Goal: Complete application form: Complete application form

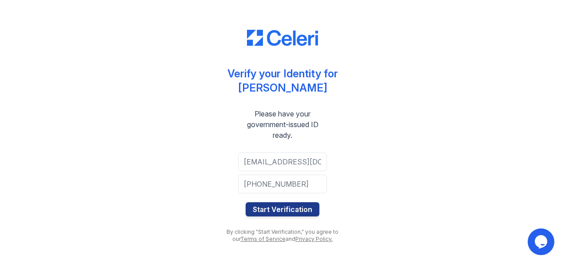
click at [298, 206] on button "Start Verification" at bounding box center [283, 209] width 74 height 14
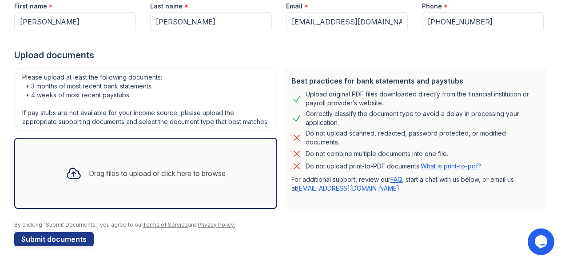
scroll to position [140, 0]
click at [80, 168] on div at bounding box center [73, 173] width 23 height 23
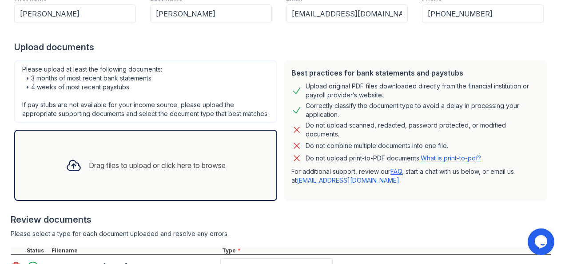
click at [97, 171] on div "Drag files to upload or click here to browse" at bounding box center [157, 165] width 137 height 11
click at [100, 171] on div "Drag files to upload or click here to browse" at bounding box center [157, 165] width 137 height 11
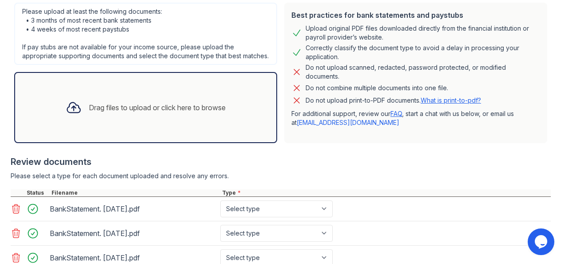
scroll to position [219, 0]
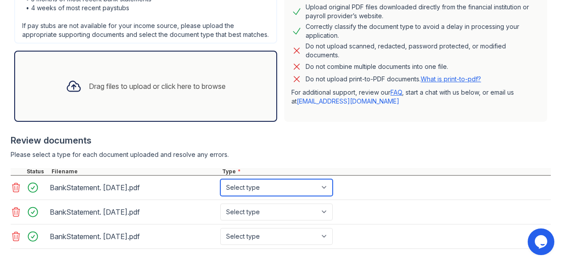
click at [319, 188] on select "Select type Paystub Bank Statement Offer Letter Tax Documents Benefit Award Let…" at bounding box center [276, 187] width 112 height 17
select select "bank_statement"
click at [220, 187] on select "Select type Paystub Bank Statement Offer Letter Tax Documents Benefit Award Let…" at bounding box center [276, 187] width 112 height 17
click at [343, 207] on div "BankStatement. Aug 2025.pdf Select type Paystub Bank Statement Offer Letter Tax…" at bounding box center [281, 212] width 540 height 24
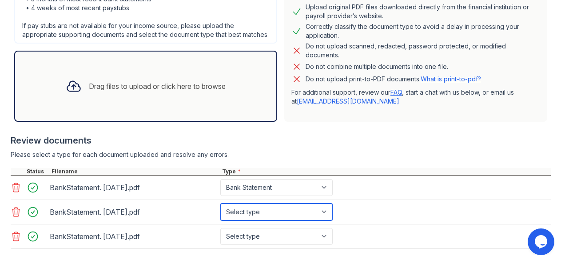
click at [322, 215] on select "Select type Paystub Bank Statement Offer Letter Tax Documents Benefit Award Let…" at bounding box center [276, 211] width 112 height 17
select select "bank_statement"
click at [220, 211] on select "Select type Paystub Bank Statement Offer Letter Tax Documents Benefit Award Let…" at bounding box center [276, 211] width 112 height 17
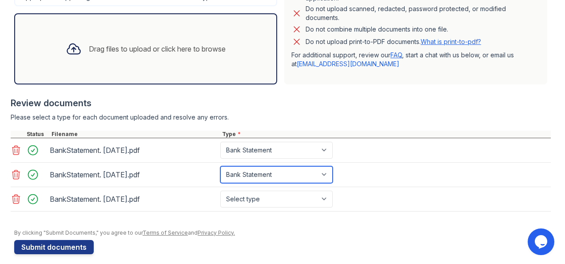
scroll to position [271, 0]
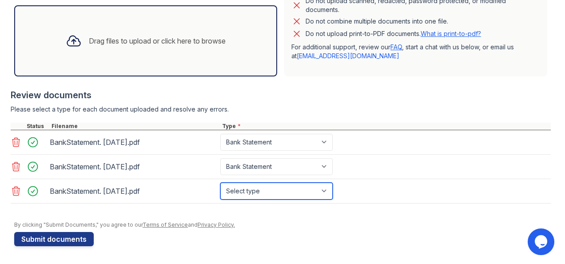
click at [322, 193] on select "Select type Paystub Bank Statement Offer Letter Tax Documents Benefit Award Let…" at bounding box center [276, 191] width 112 height 17
select select "bank_statement"
click at [220, 183] on select "Select type Paystub Bank Statement Offer Letter Tax Documents Benefit Award Let…" at bounding box center [276, 191] width 112 height 17
click at [238, 40] on div "Drag files to upload or click here to browse" at bounding box center [145, 40] width 263 height 71
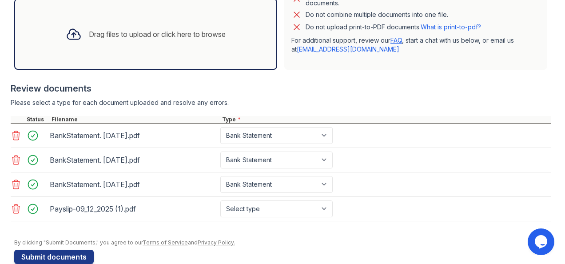
click at [213, 49] on div "Drag files to upload or click here to browse" at bounding box center [146, 34] width 174 height 30
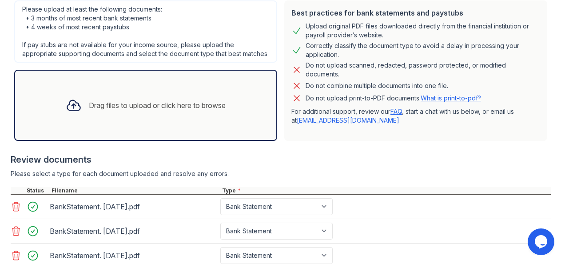
scroll to position [192, 0]
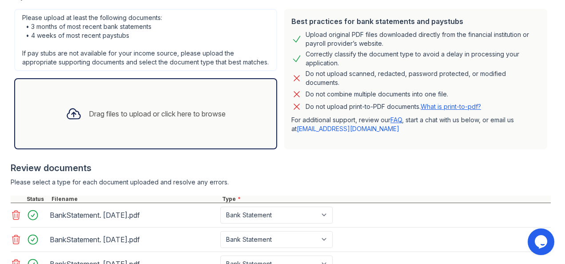
click at [195, 111] on div "Drag files to upload or click here to browse" at bounding box center [146, 114] width 174 height 30
click at [183, 119] on div "Drag files to upload or click here to browse" at bounding box center [157, 113] width 137 height 11
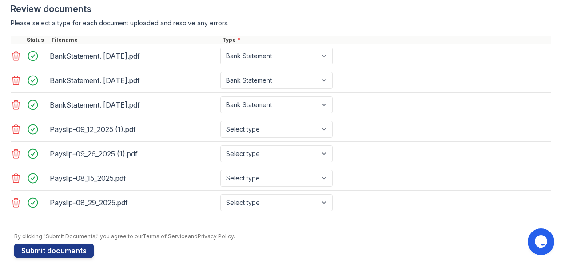
scroll to position [352, 0]
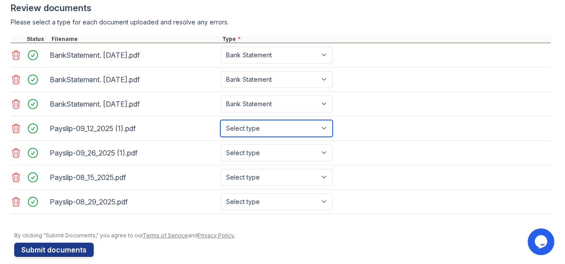
click at [312, 135] on select "Select type Paystub Bank Statement Offer Letter Tax Documents Benefit Award Let…" at bounding box center [276, 128] width 112 height 17
select select "paystub"
click at [220, 127] on select "Select type Paystub Bank Statement Offer Letter Tax Documents Benefit Award Let…" at bounding box center [276, 128] width 112 height 17
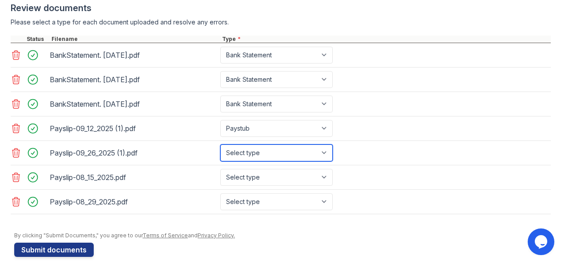
click at [295, 159] on select "Select type Paystub Bank Statement Offer Letter Tax Documents Benefit Award Let…" at bounding box center [276, 152] width 112 height 17
select select "paystub"
click at [220, 151] on select "Select type Paystub Bank Statement Offer Letter Tax Documents Benefit Award Let…" at bounding box center [276, 152] width 112 height 17
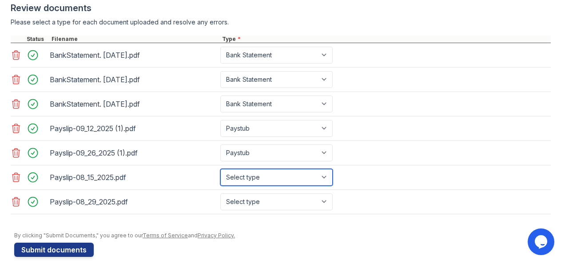
click at [289, 181] on select "Select type Paystub Bank Statement Offer Letter Tax Documents Benefit Award Let…" at bounding box center [276, 177] width 112 height 17
click at [220, 175] on select "Select type Paystub Bank Statement Offer Letter Tax Documents Benefit Award Let…" at bounding box center [276, 177] width 112 height 17
click at [292, 186] on select "Select type Paystub Bank Statement Offer Letter Tax Documents Benefit Award Let…" at bounding box center [276, 177] width 112 height 17
select select "paystub"
click at [220, 175] on select "Select type Paystub Bank Statement Offer Letter Tax Documents Benefit Award Let…" at bounding box center [276, 177] width 112 height 17
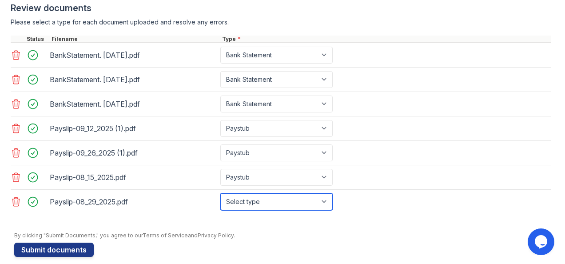
click at [297, 207] on select "Select type Paystub Bank Statement Offer Letter Tax Documents Benefit Award Let…" at bounding box center [276, 201] width 112 height 17
select select "paystub"
click at [220, 199] on select "Select type Paystub Bank Statement Offer Letter Tax Documents Benefit Award Let…" at bounding box center [276, 201] width 112 height 17
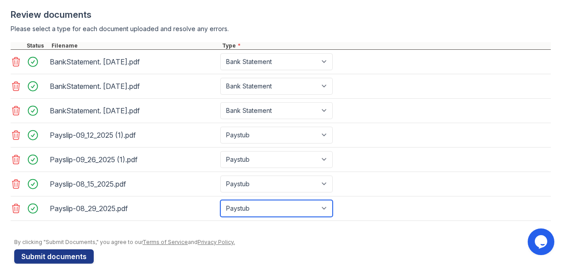
scroll to position [367, 0]
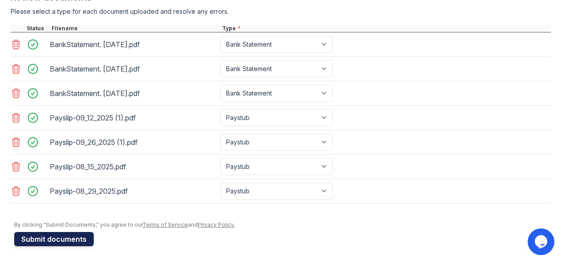
click at [50, 242] on button "Submit documents" at bounding box center [54, 239] width 80 height 14
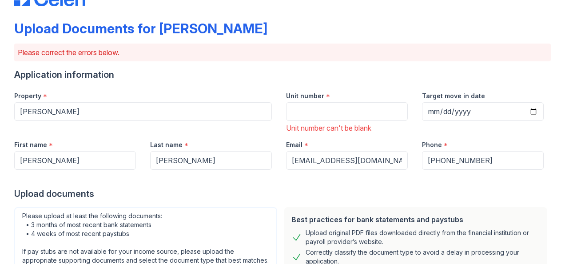
scroll to position [37, 0]
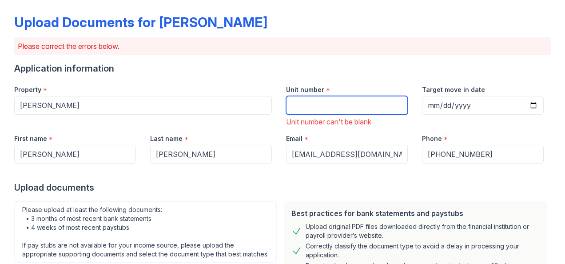
click at [390, 99] on input "Unit number" at bounding box center [347, 105] width 122 height 19
type input "10"
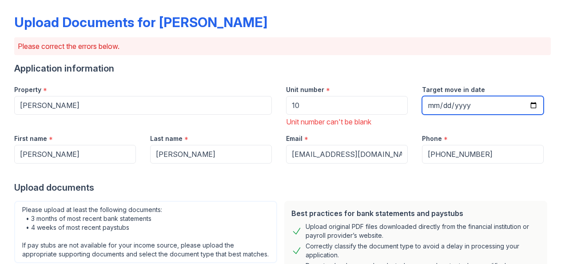
click at [528, 102] on input "Target move in date" at bounding box center [483, 105] width 122 height 19
click at [530, 101] on input "2025-11-01" at bounding box center [483, 105] width 122 height 19
click at [501, 184] on div "Upload documents" at bounding box center [282, 187] width 537 height 12
click at [525, 100] on input "2025-11-04" at bounding box center [483, 105] width 122 height 19
type input "2025-11-01"
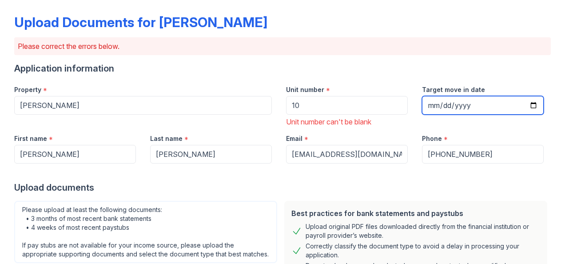
click at [493, 182] on div "Upload documents" at bounding box center [282, 187] width 537 height 12
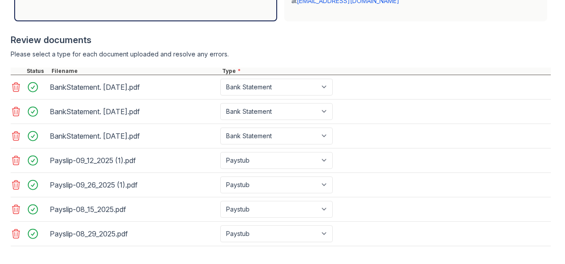
scroll to position [405, 0]
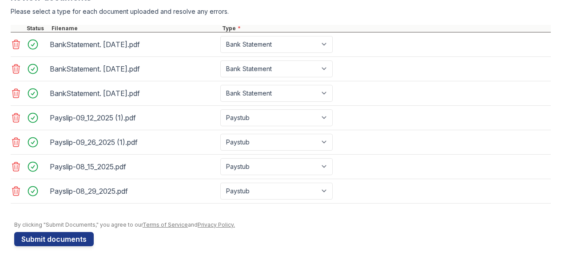
click at [69, 239] on button "Submit documents" at bounding box center [54, 239] width 80 height 14
